Goal: Use online tool/utility: Utilize a website feature to perform a specific function

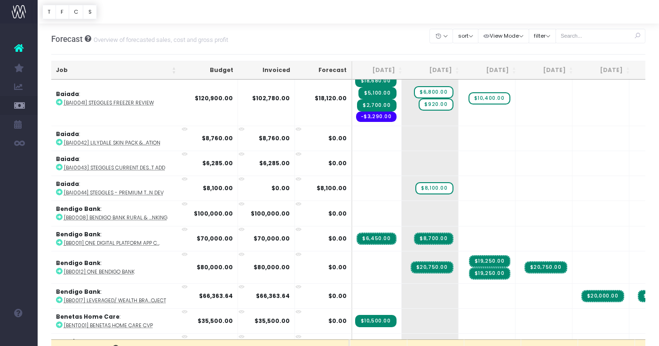
scroll to position [0, 116]
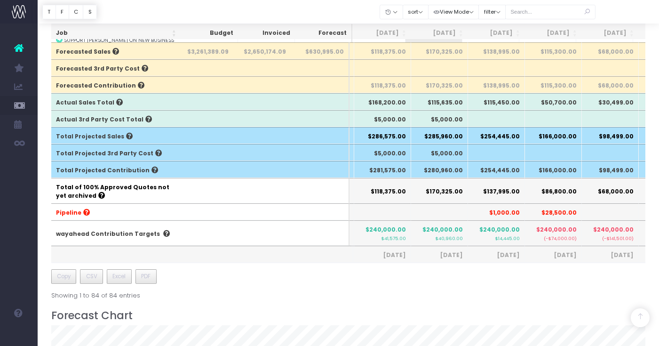
scroll to position [301, 0]
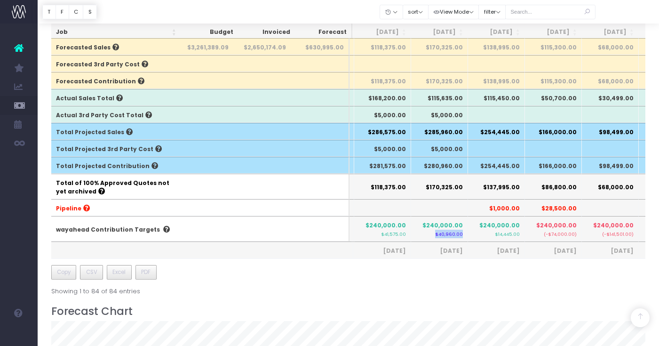
drag, startPoint x: 439, startPoint y: 234, endPoint x: 467, endPoint y: 236, distance: 28.3
click at [467, 236] on th "$240,000.00 $40,960.00" at bounding box center [439, 228] width 57 height 25
click at [460, 234] on small "$40,960.00" at bounding box center [449, 233] width 28 height 8
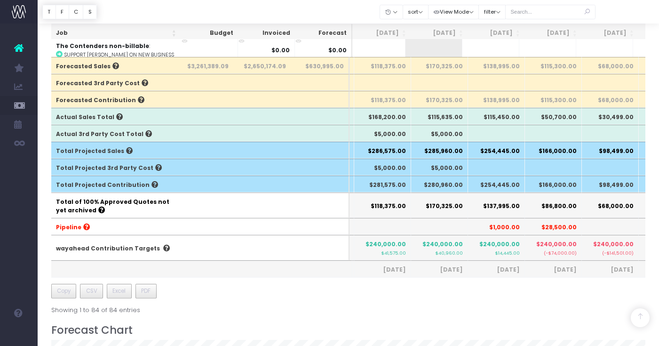
scroll to position [277, 0]
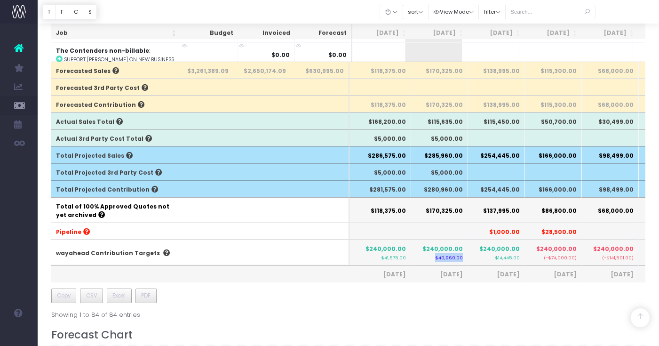
drag, startPoint x: 463, startPoint y: 259, endPoint x: 436, endPoint y: 256, distance: 26.5
click at [436, 256] on th "$240,000.00 $40,960.00" at bounding box center [439, 251] width 57 height 25
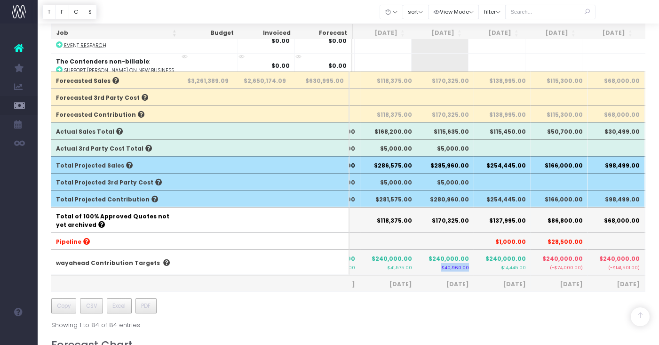
scroll to position [0, 106]
